Goal: Task Accomplishment & Management: Complete application form

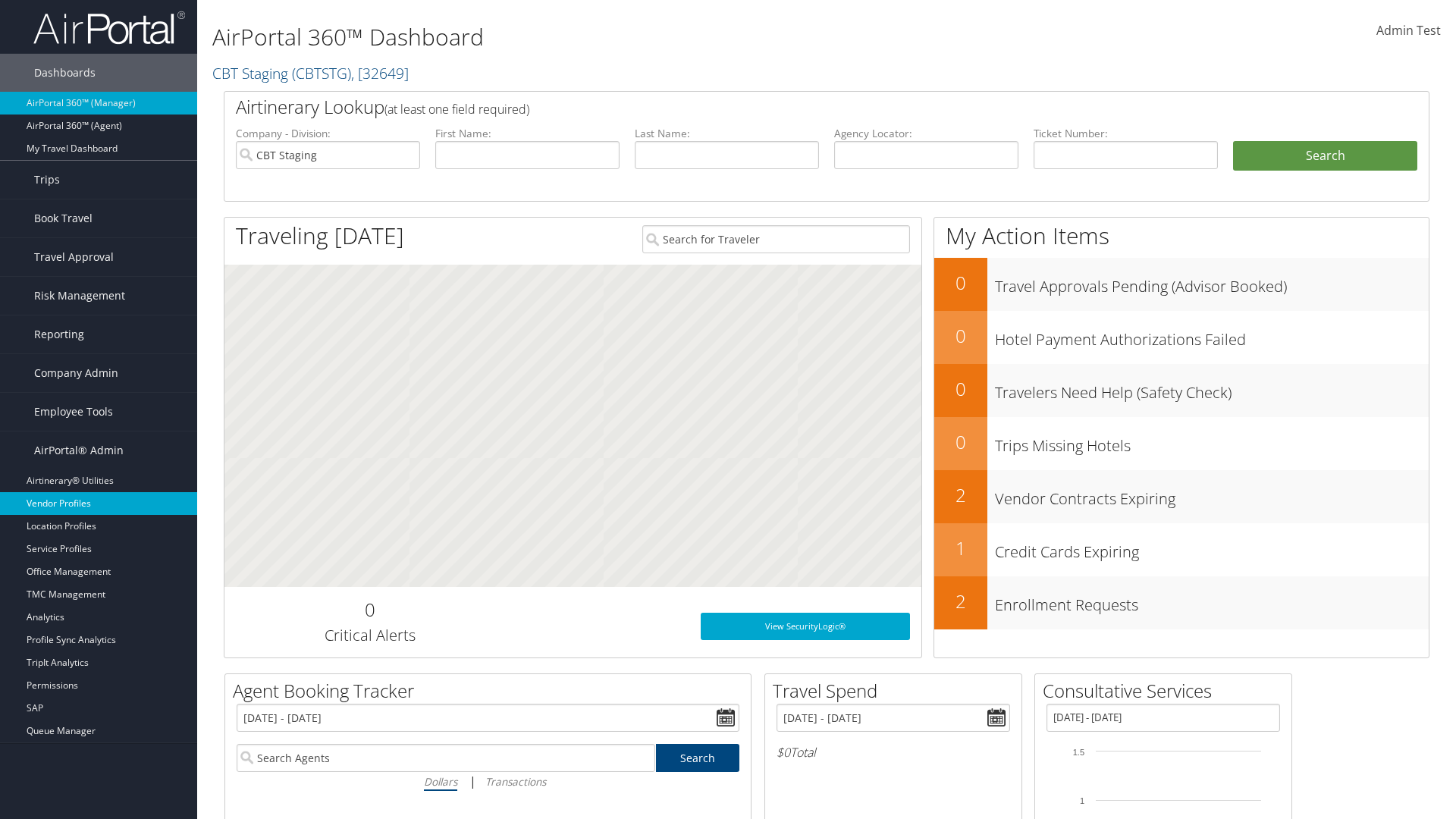
click at [99, 504] on link "Vendor Profiles" at bounding box center [99, 503] width 197 height 23
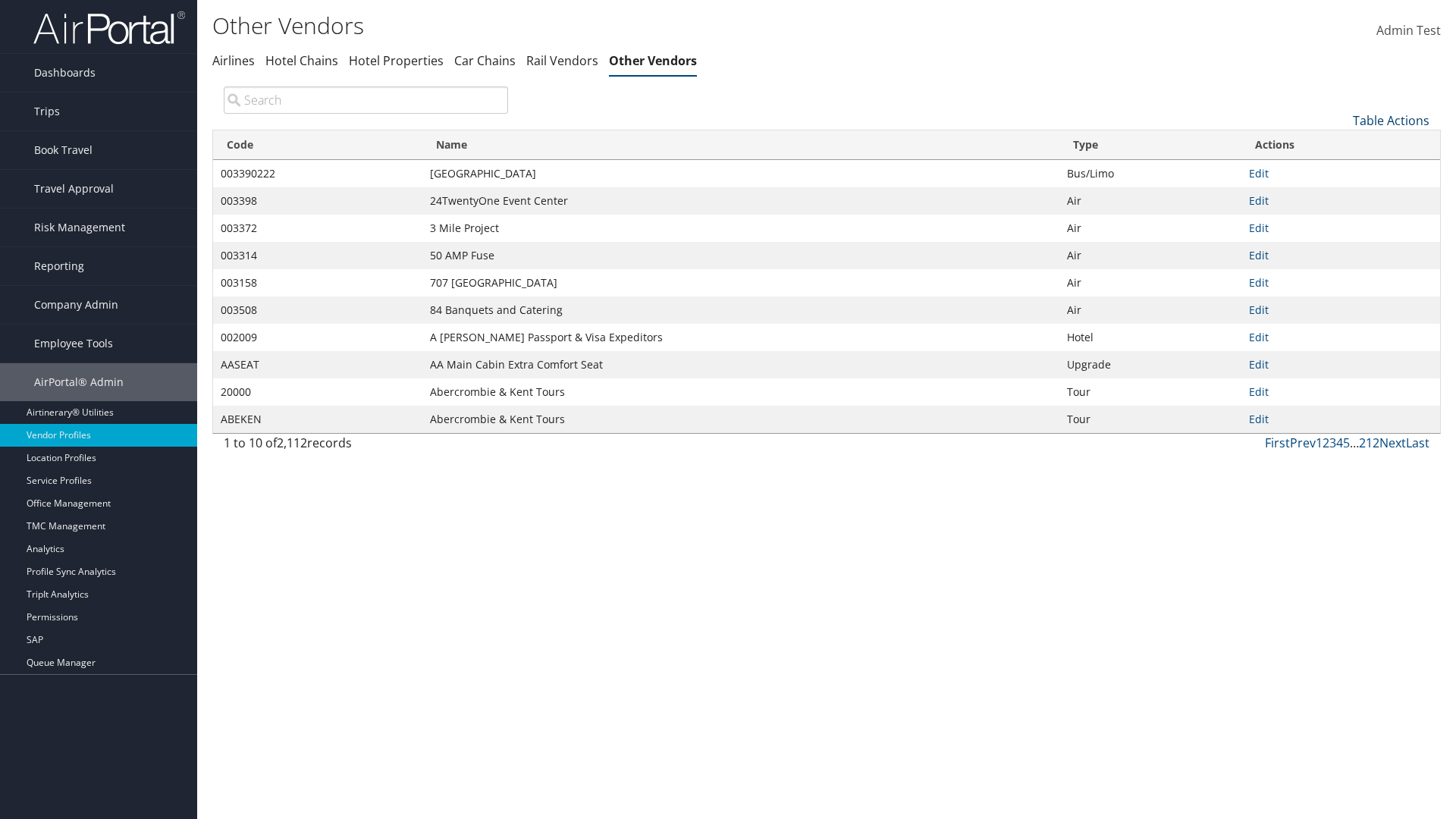
click at [1391, 120] on link "Table Actions" at bounding box center [1391, 120] width 77 height 17
click at [1340, 144] on link "New Record" at bounding box center [1340, 144] width 200 height 26
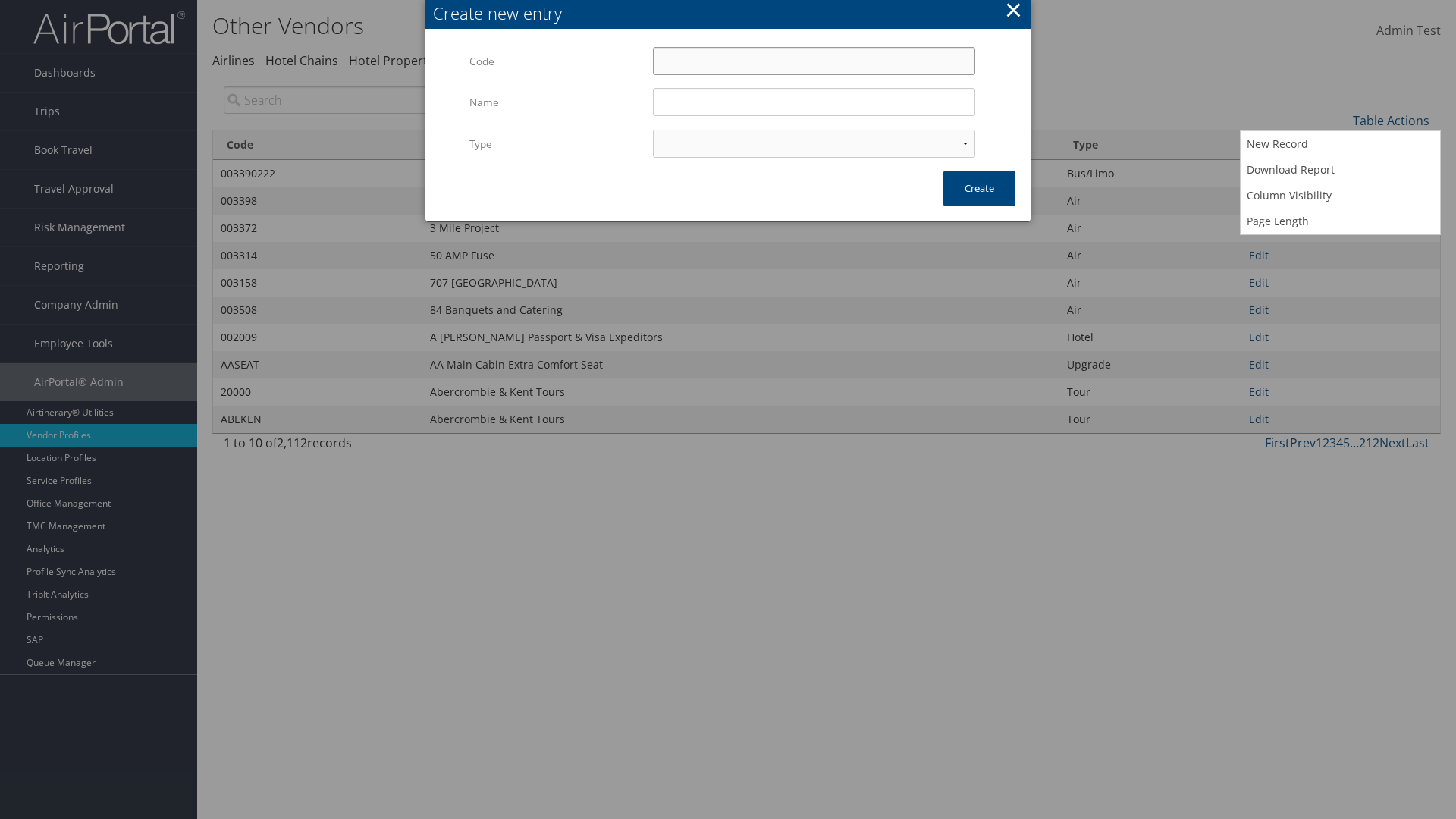
click at [814, 61] on input "Code" at bounding box center [814, 61] width 322 height 28
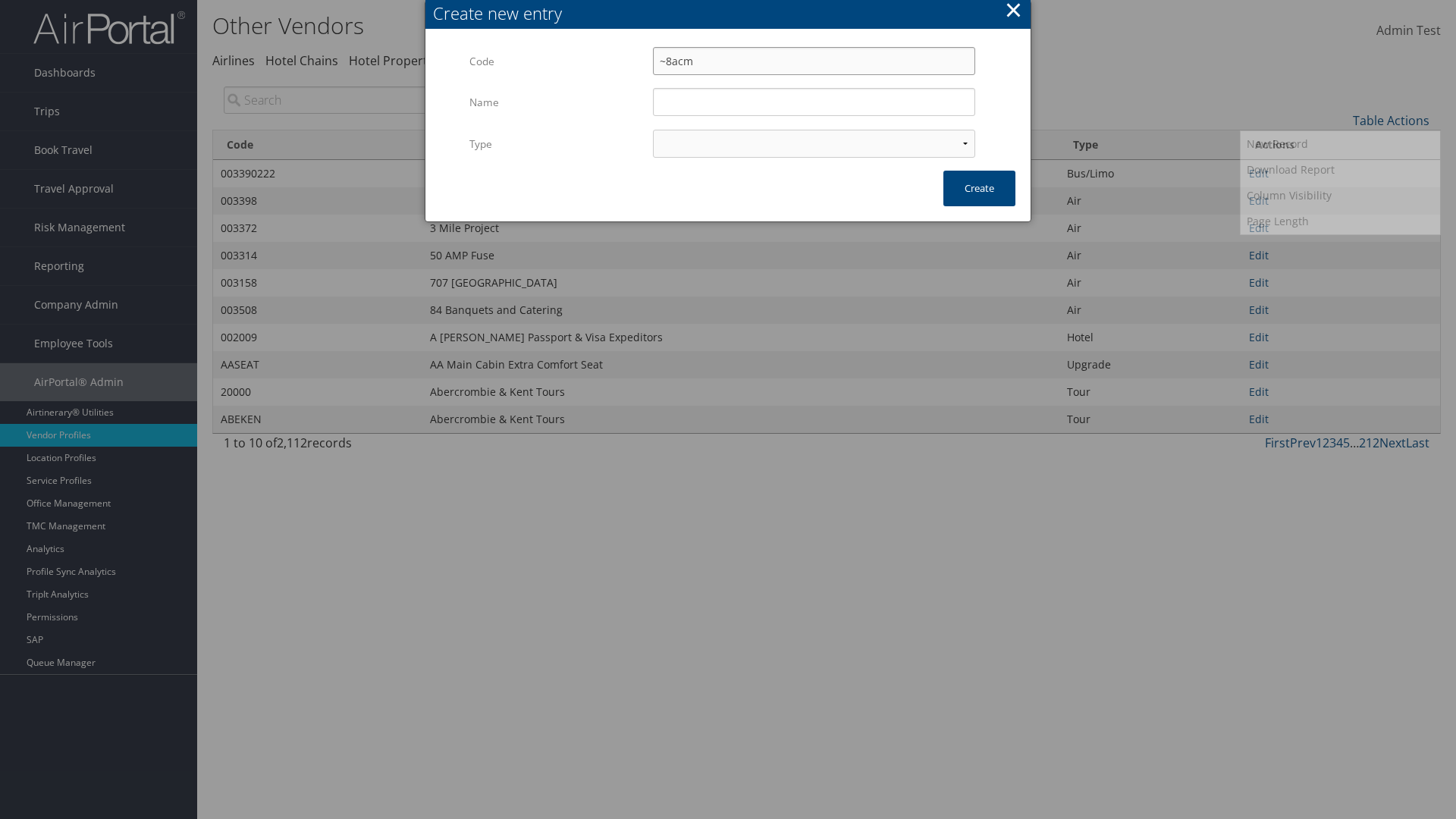
type input "~8acm"
type input "Test"
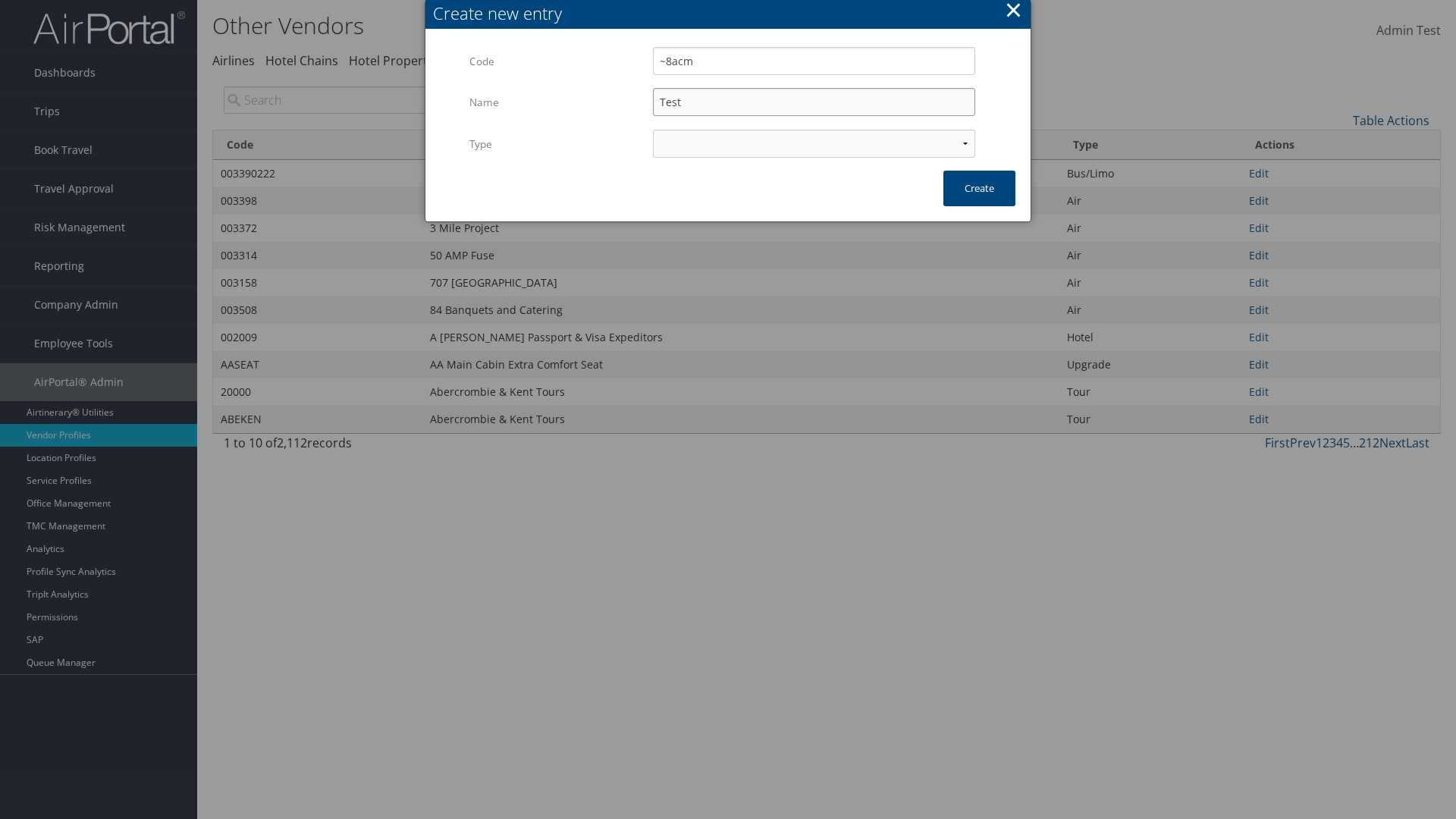
click at [814, 102] on input "Test" at bounding box center [814, 102] width 322 height 28
select select "15"
type input "~8acm"
type input "Test"
click at [979, 188] on button "Create" at bounding box center [979, 188] width 72 height 36
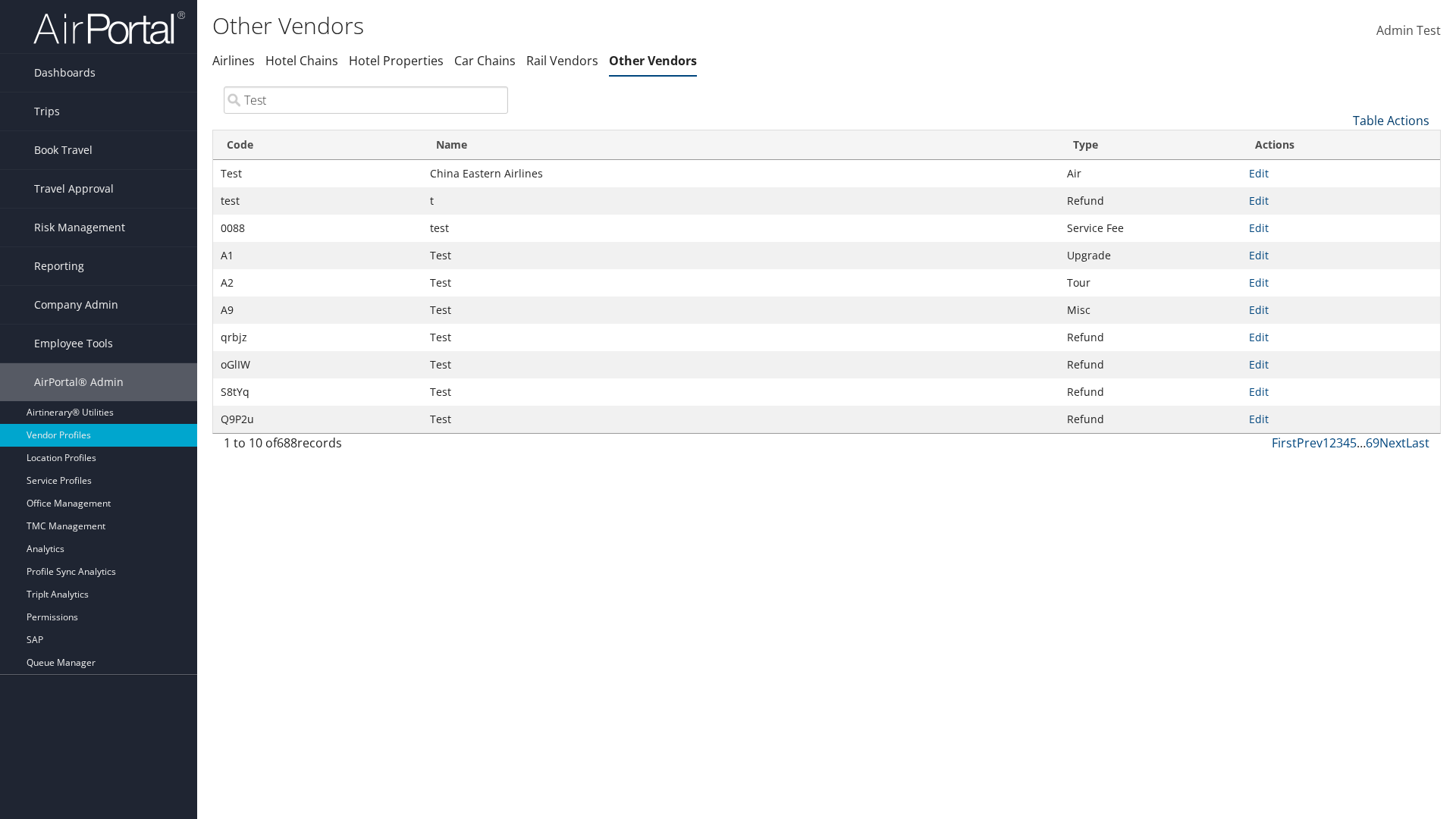
type input "Test"
click at [1391, 120] on link "Table Actions" at bounding box center [1391, 120] width 77 height 17
click at [1340, 195] on link "Column Visibility" at bounding box center [1340, 196] width 200 height 26
click at [1340, 145] on link "Code" at bounding box center [1340, 145] width 200 height 26
click at [1340, 170] on link "Name" at bounding box center [1340, 171] width 200 height 26
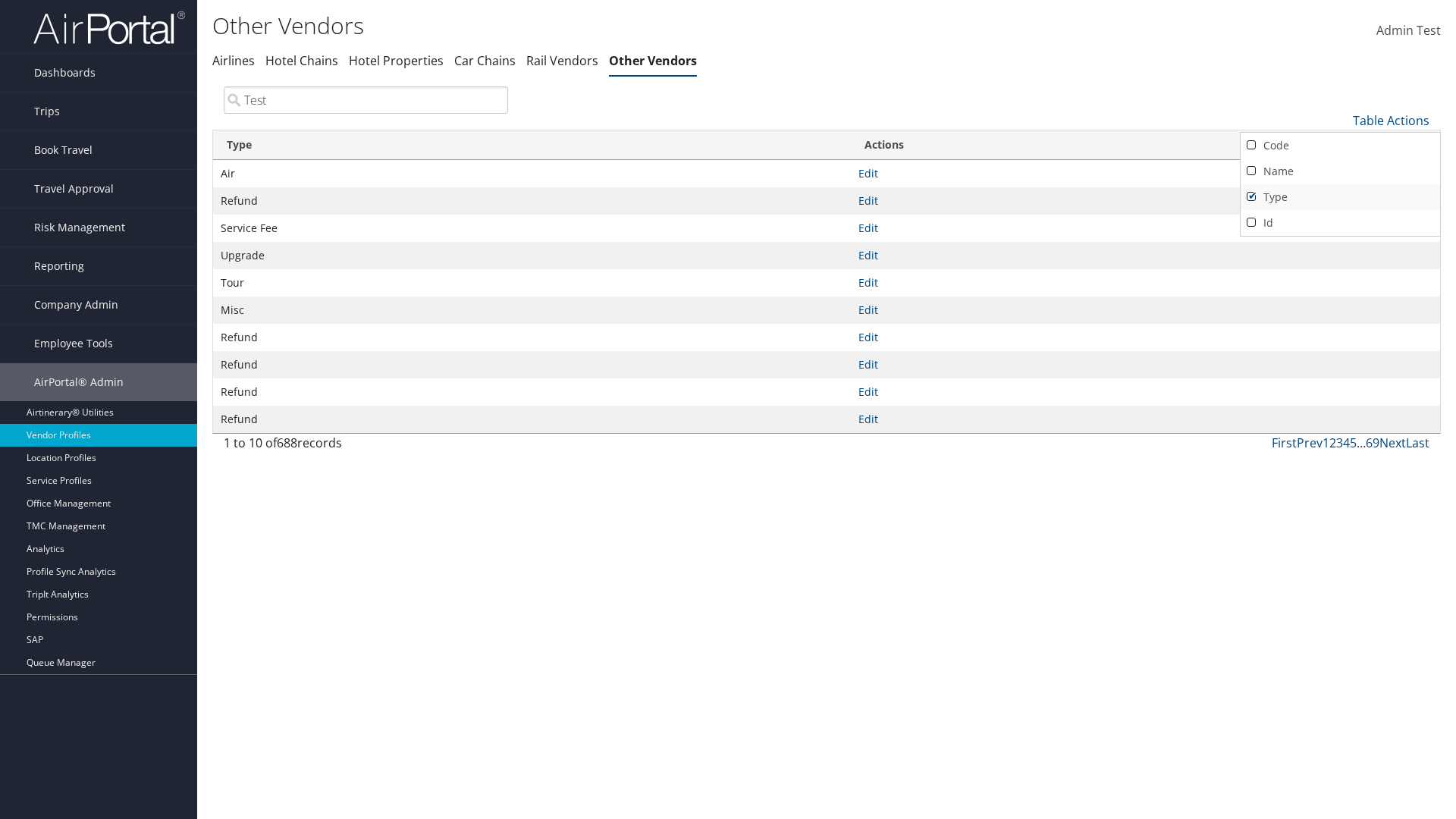
click at [1340, 196] on link "Type" at bounding box center [1340, 197] width 200 height 26
click at [728, 410] on div at bounding box center [728, 410] width 1456 height 819
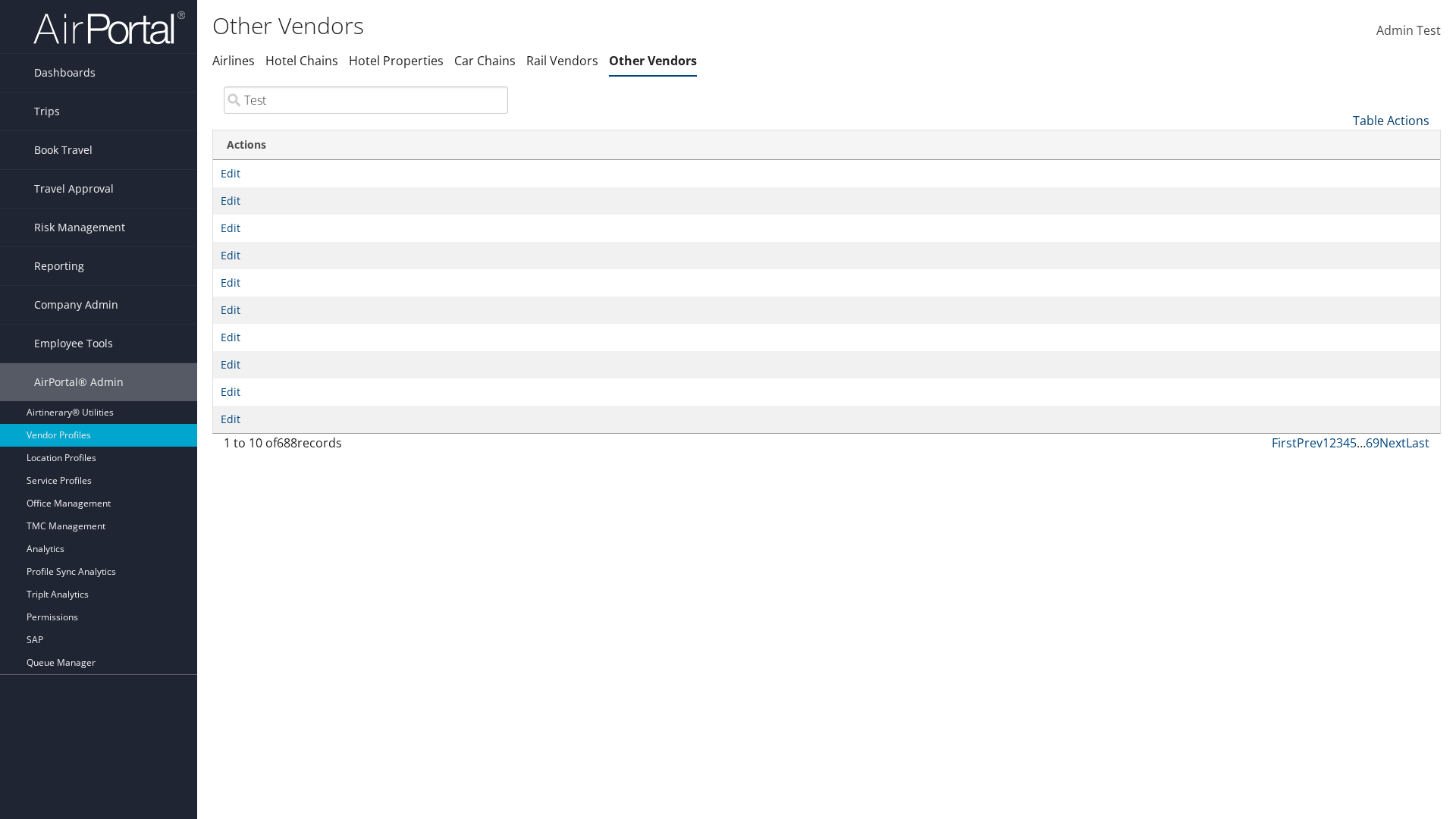
click at [1391, 120] on link "Table Actions" at bounding box center [1391, 120] width 77 height 17
